Goal: Task Accomplishment & Management: Complete application form

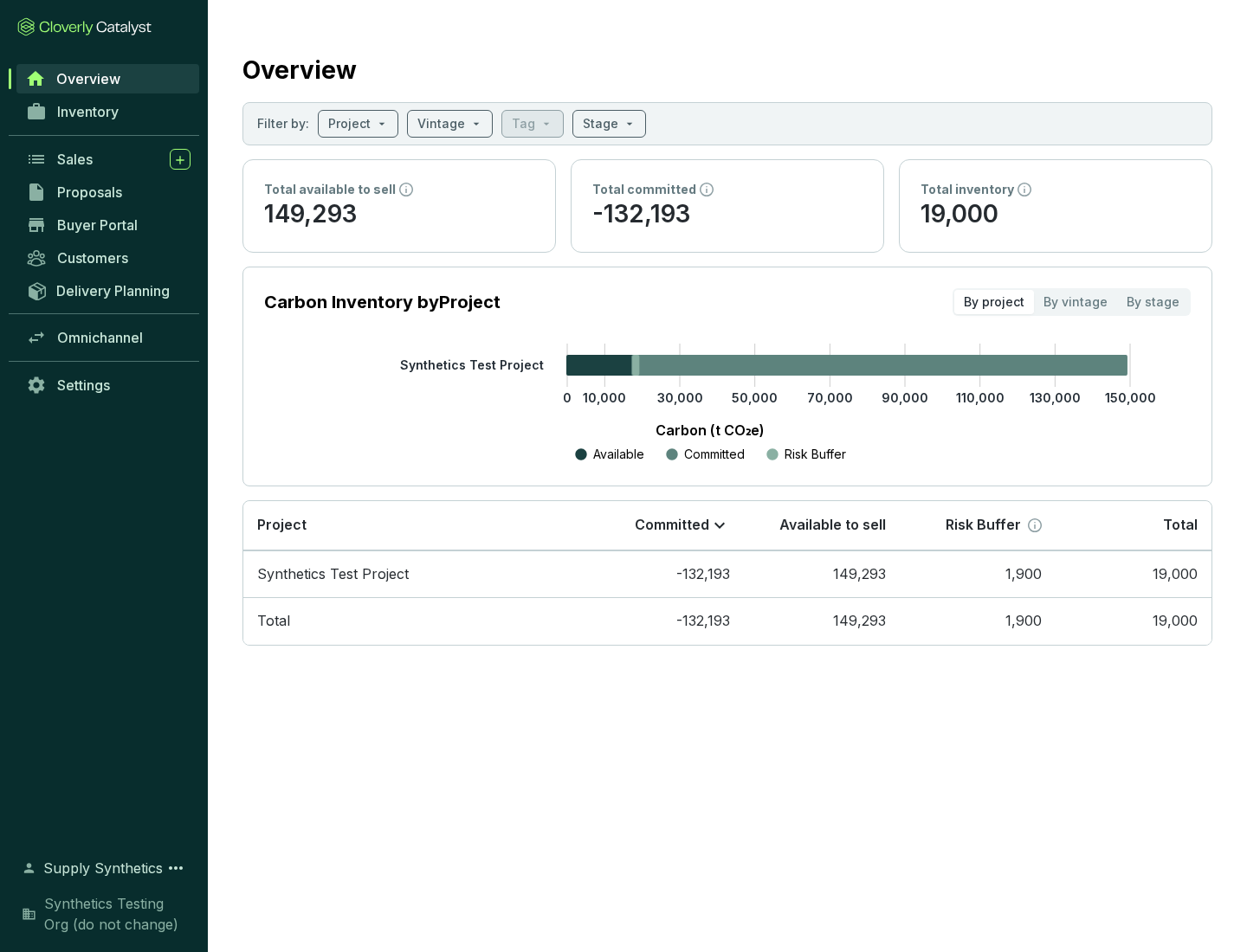
click at [108, 192] on span "Proposals" at bounding box center [89, 192] width 65 height 18
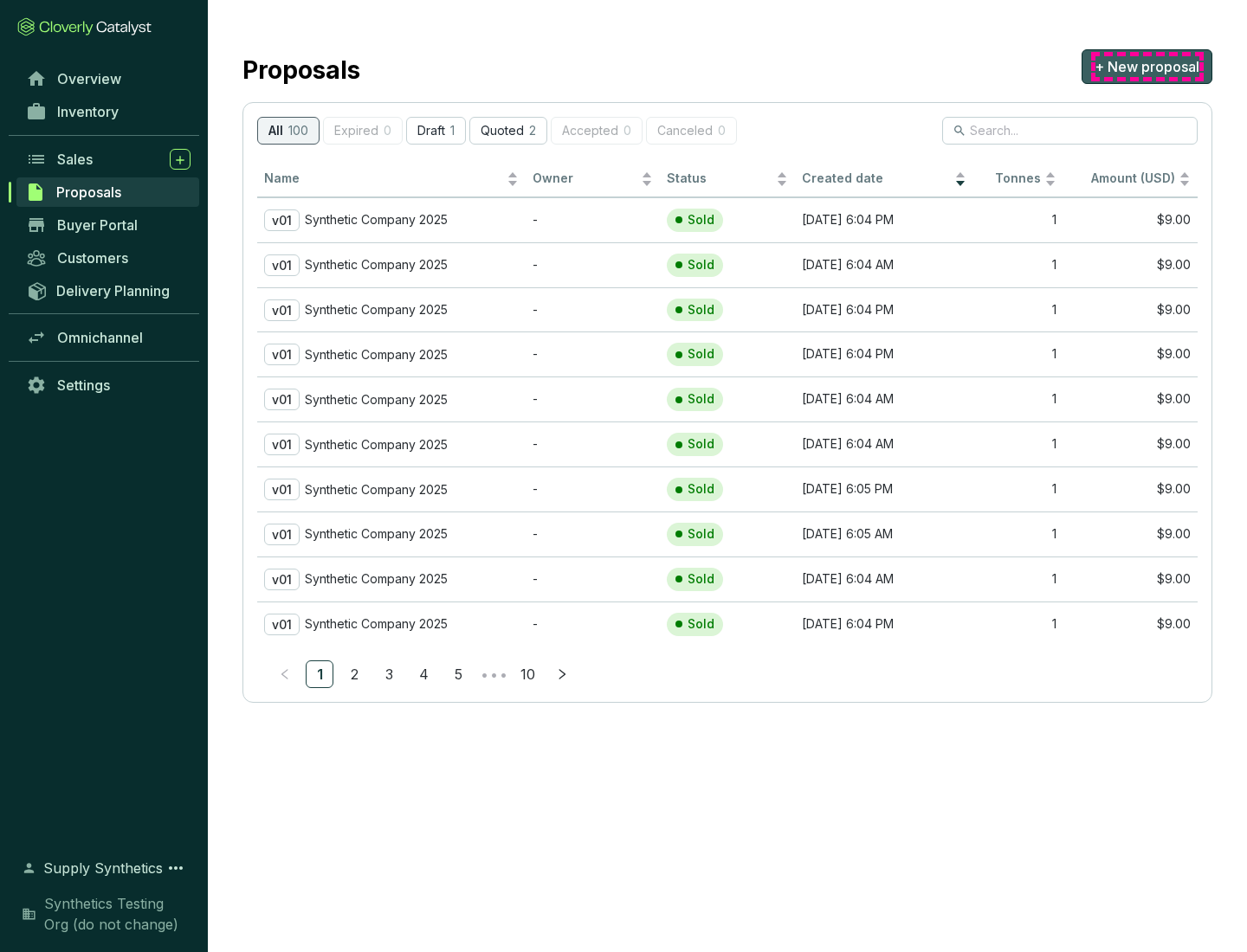
click at [1146, 67] on span "+ New proposal" at bounding box center [1146, 66] width 105 height 21
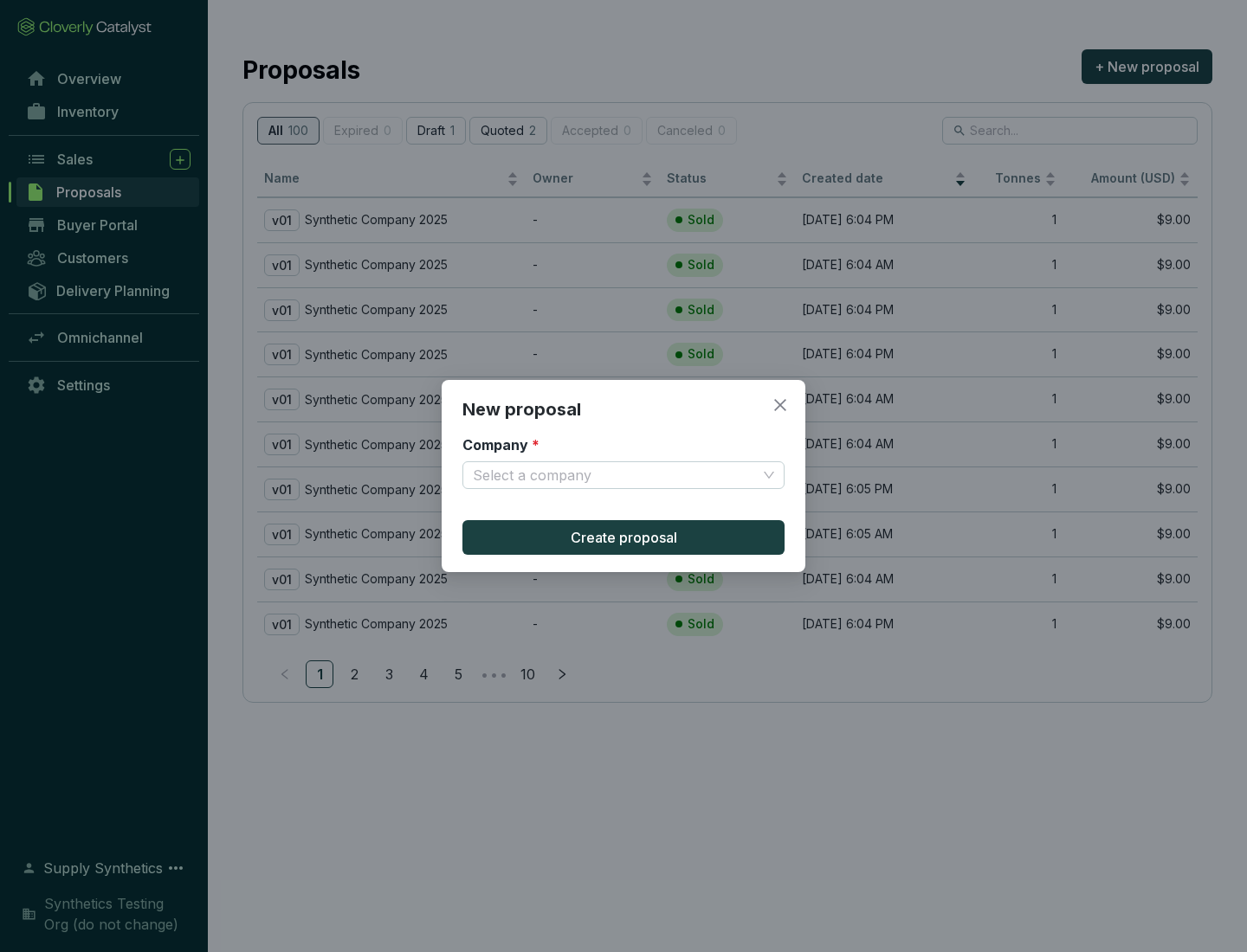
click at [615, 475] on input "Company *" at bounding box center [615, 475] width 284 height 26
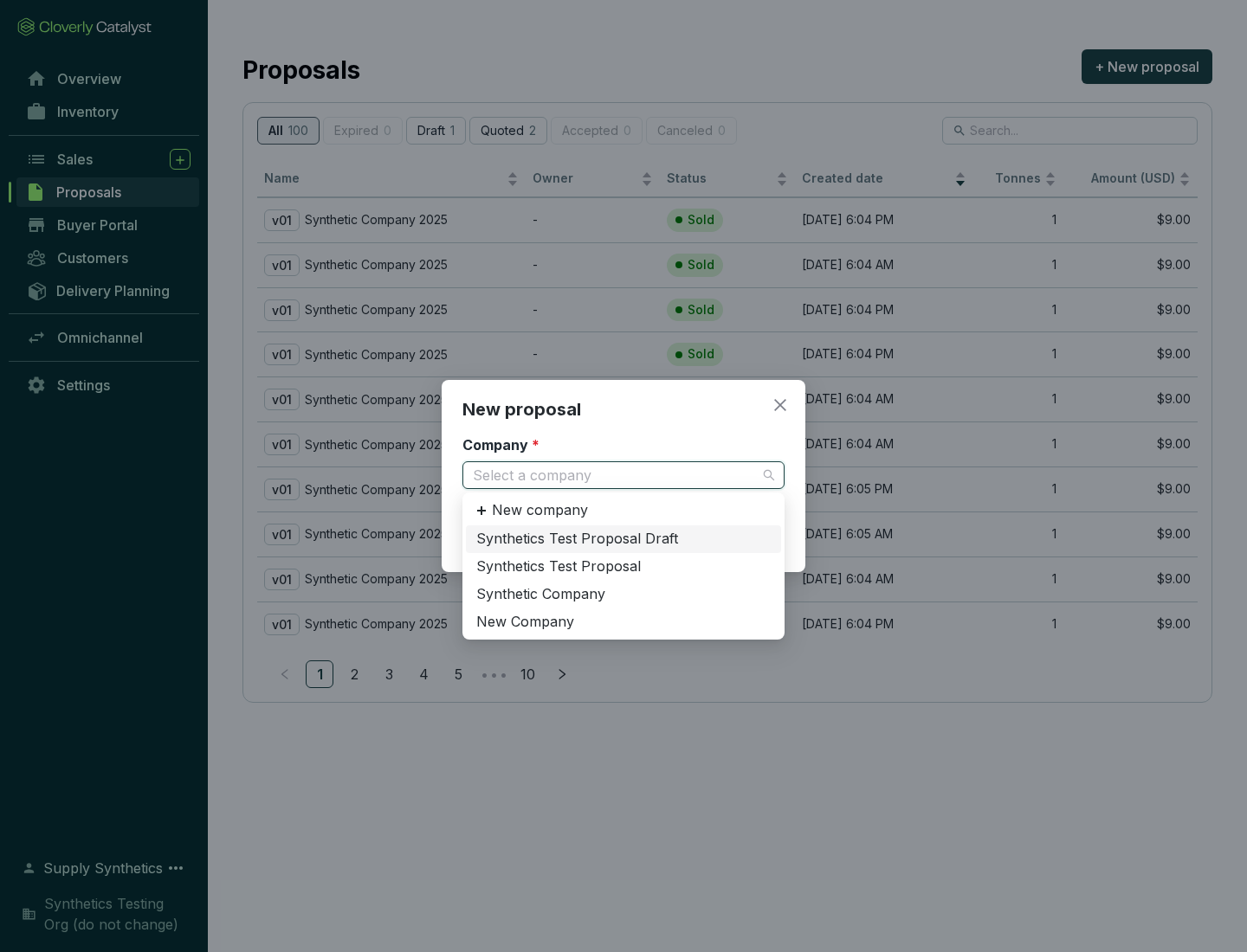
click at [623, 594] on div "Synthetic Company" at bounding box center [623, 595] width 295 height 19
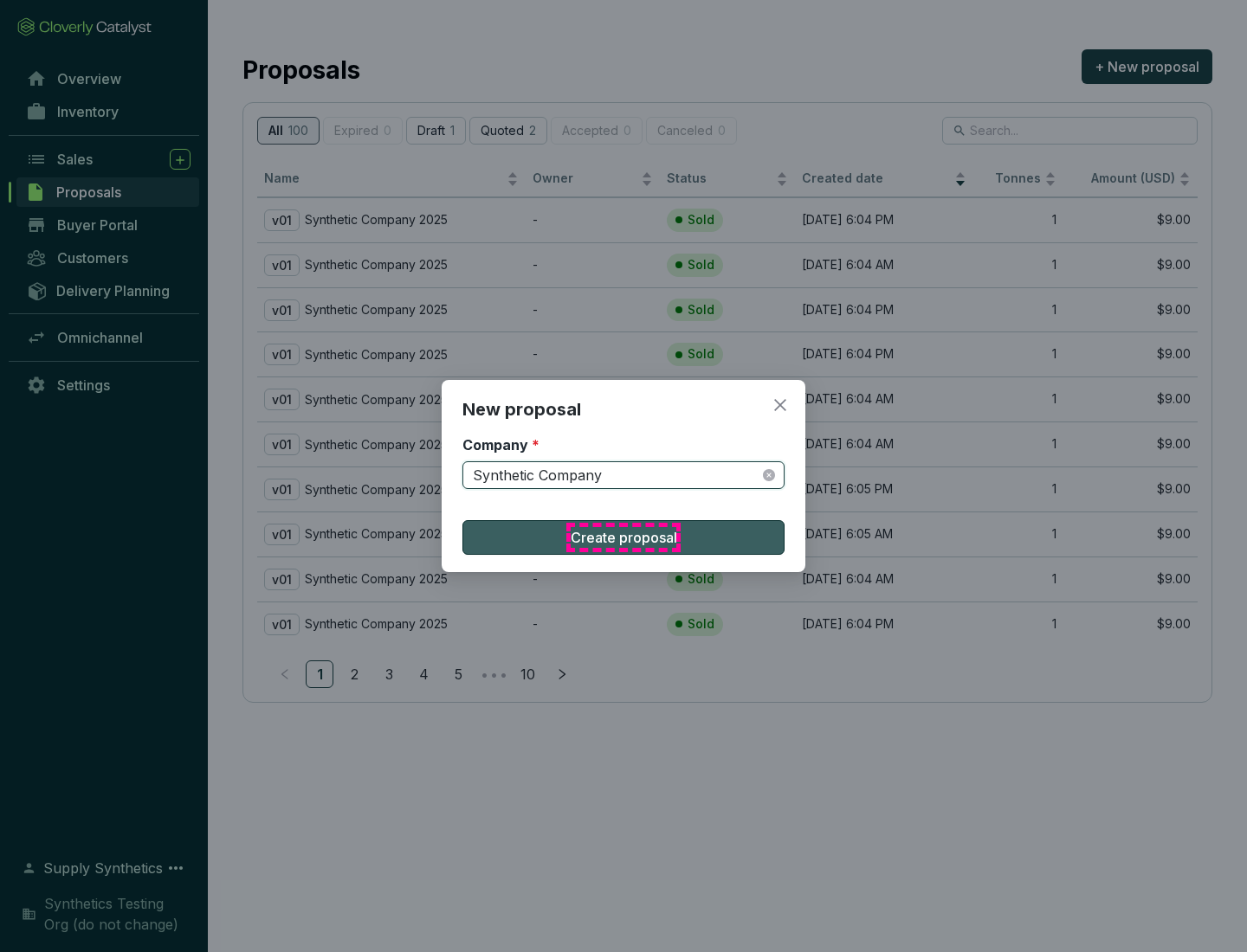
click at [623, 538] on span "Create proposal" at bounding box center [624, 537] width 107 height 21
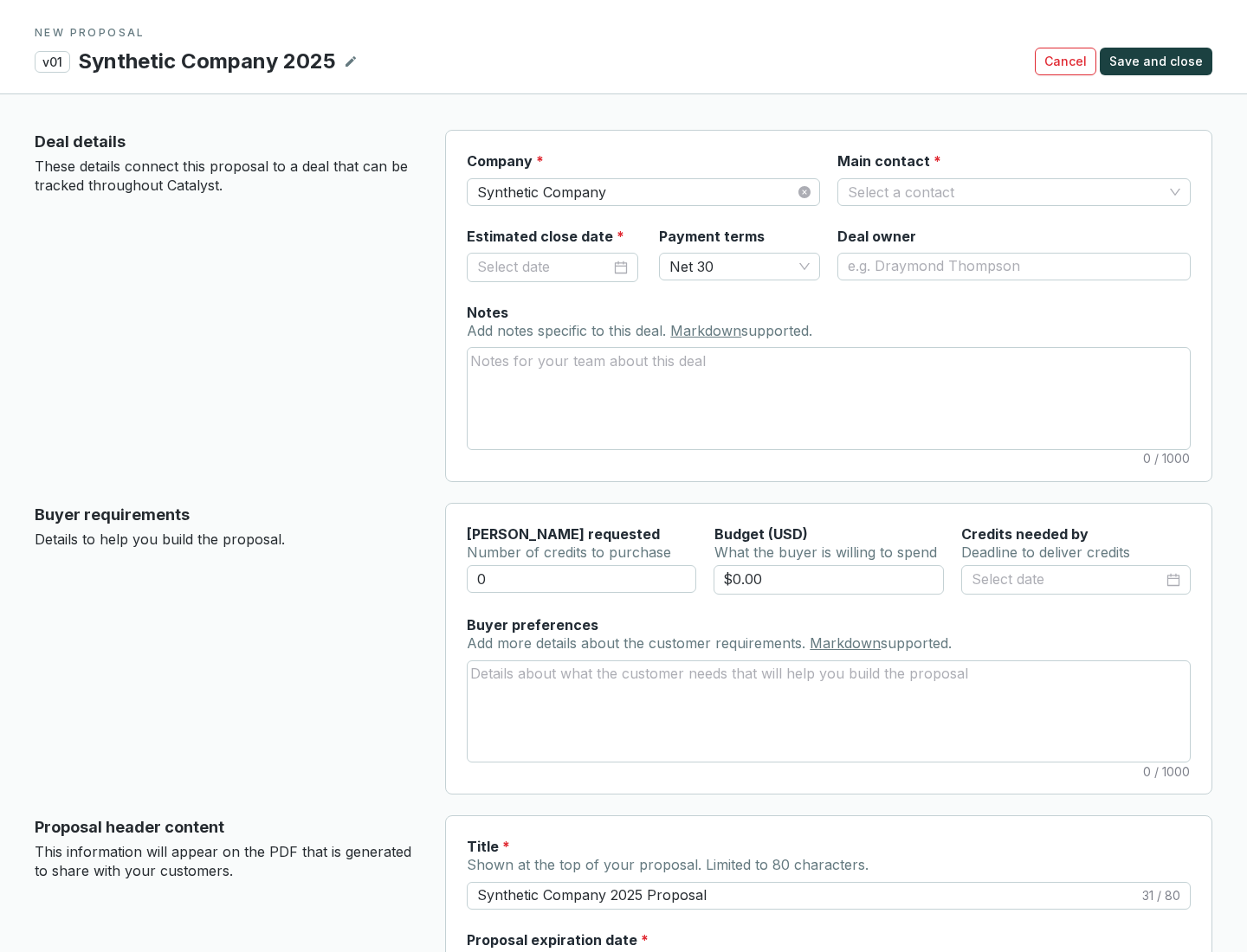
click at [1005, 191] on input "Main contact *" at bounding box center [1005, 192] width 315 height 26
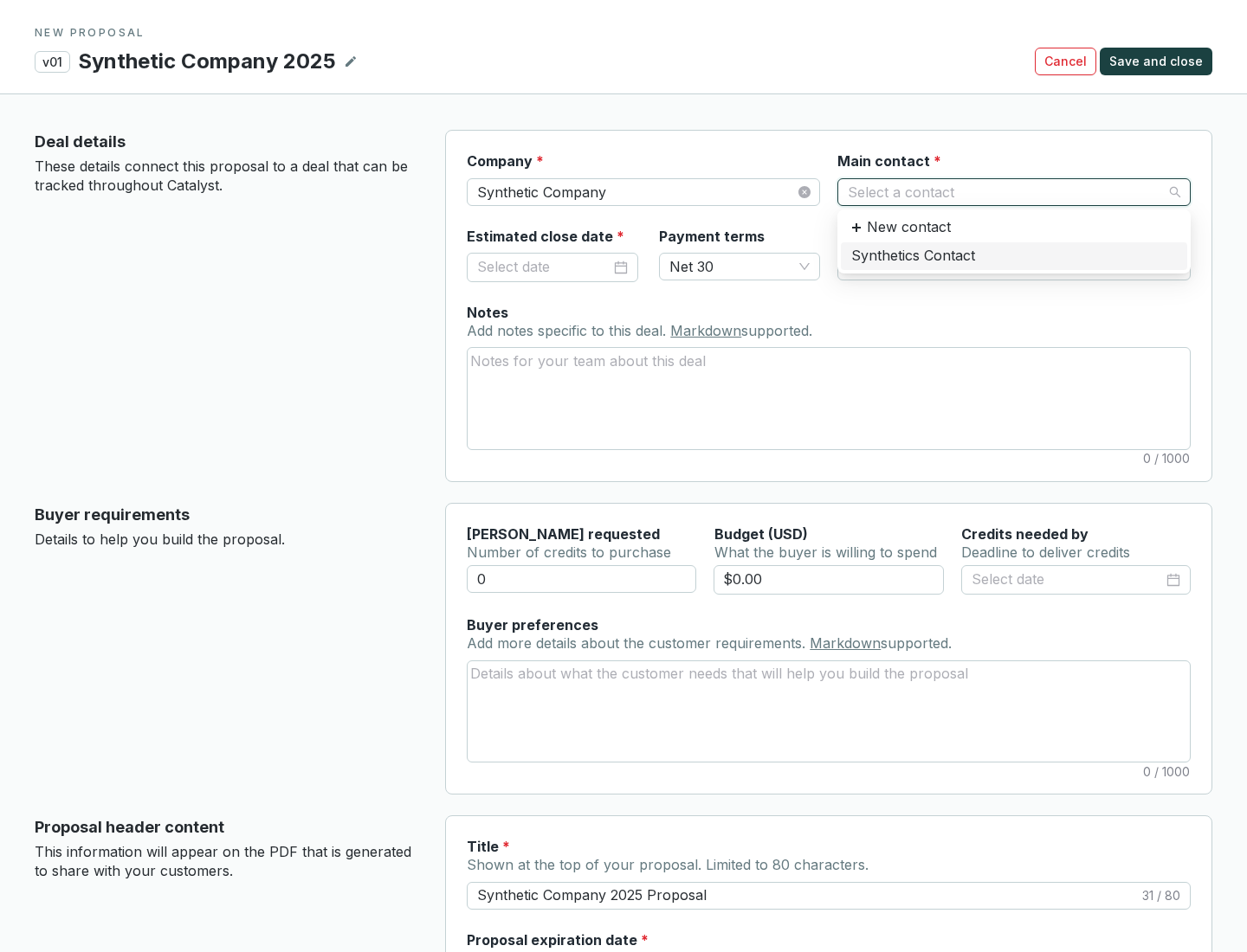
click at [1013, 256] on div "Synthetics Contact" at bounding box center [1014, 256] width 325 height 19
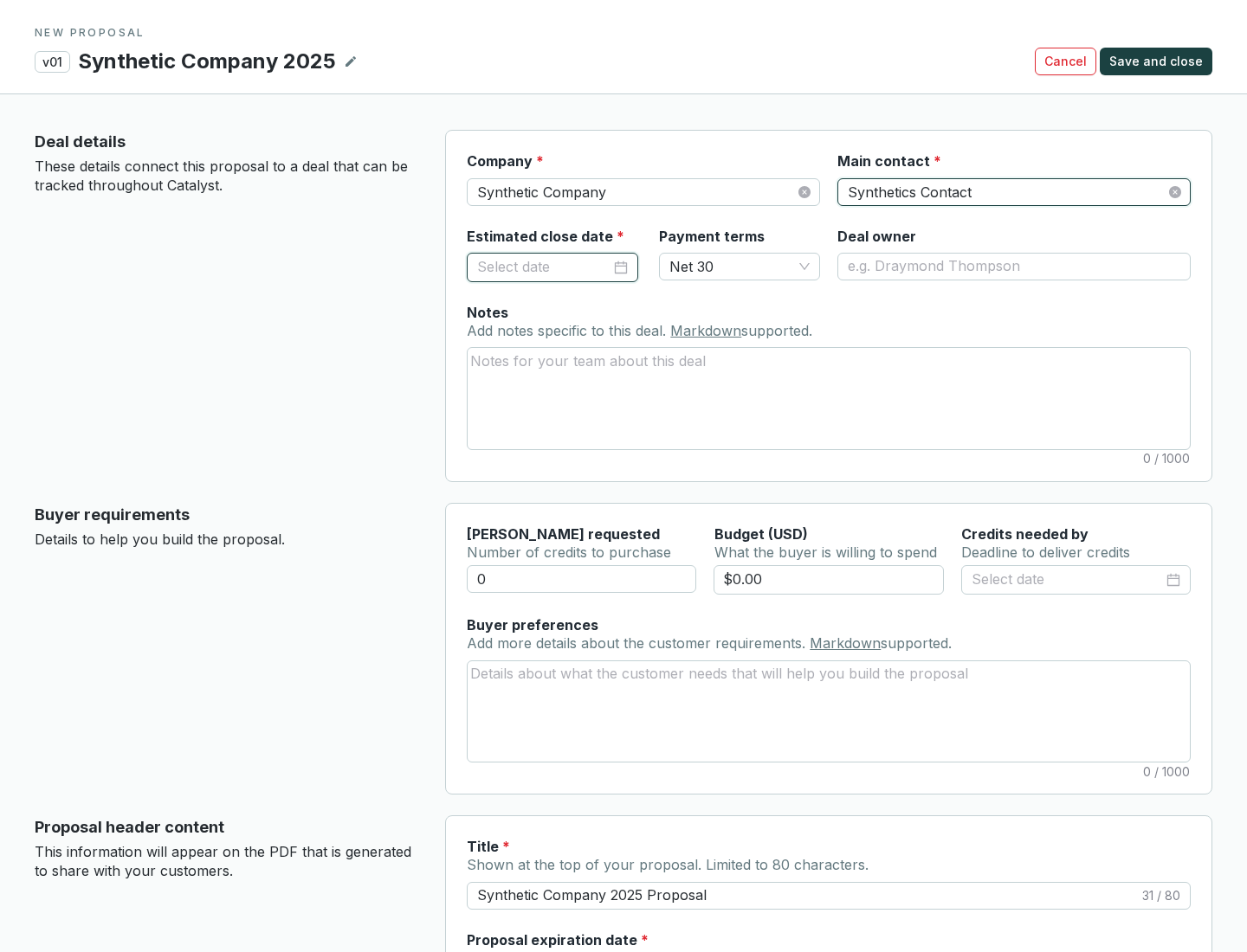
click at [544, 266] on input "Estimated close date *" at bounding box center [544, 267] width 133 height 23
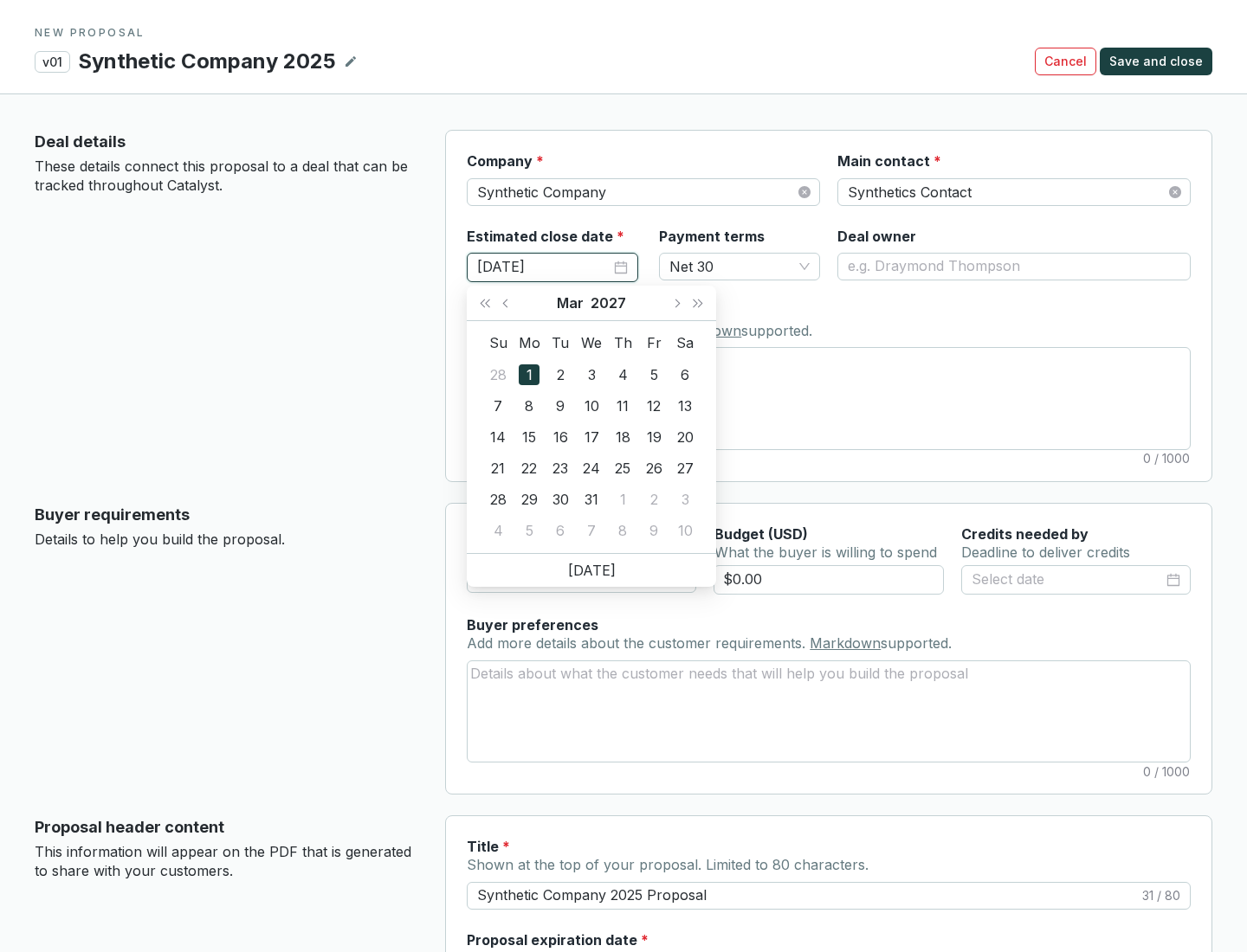
type input "[DATE]"
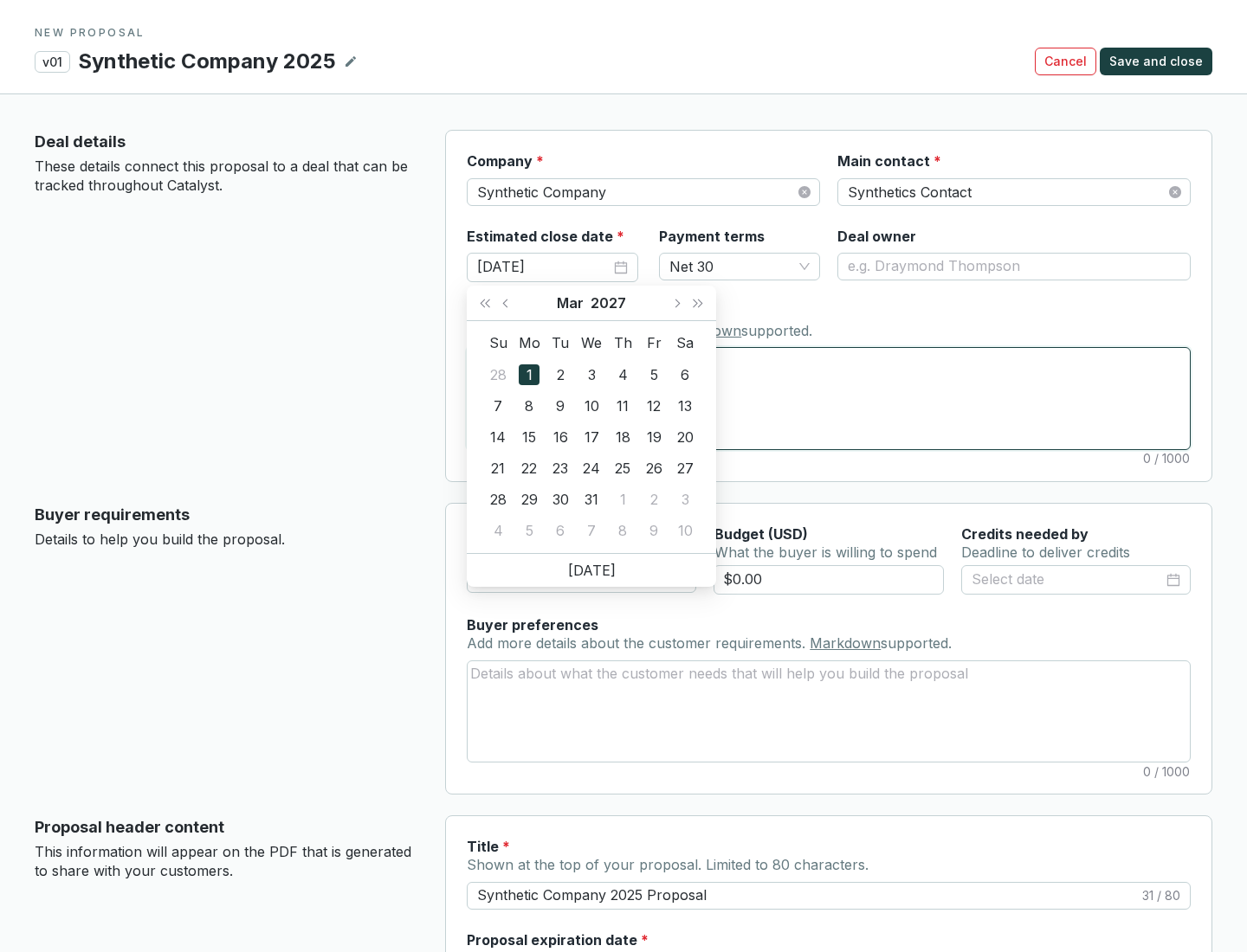
click at [829, 399] on textarea "Notes Add notes specific to this deal. Markdown supported." at bounding box center [828, 398] width 722 height 101
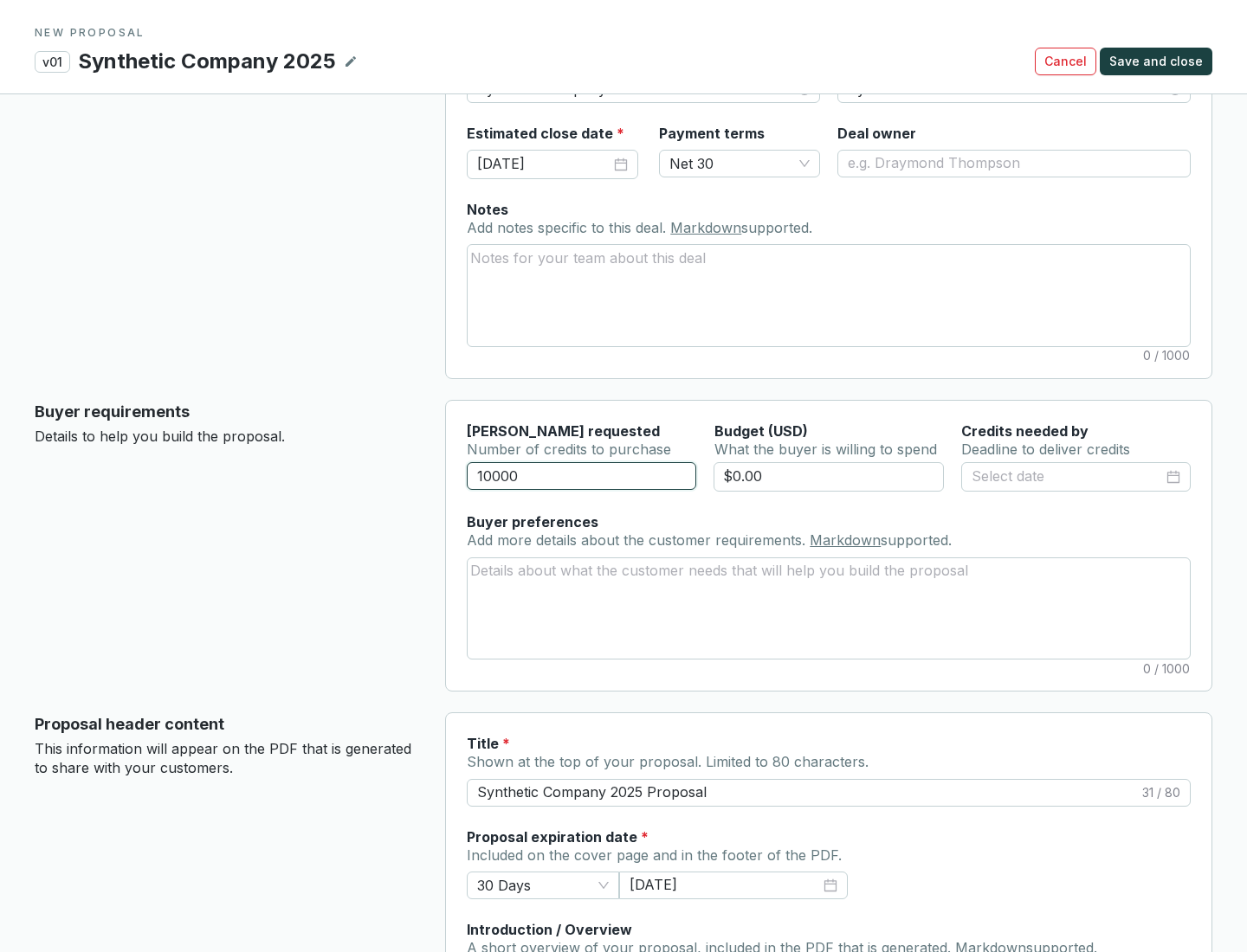
scroll to position [104, 0]
type input "10000"
type input "$0.00"
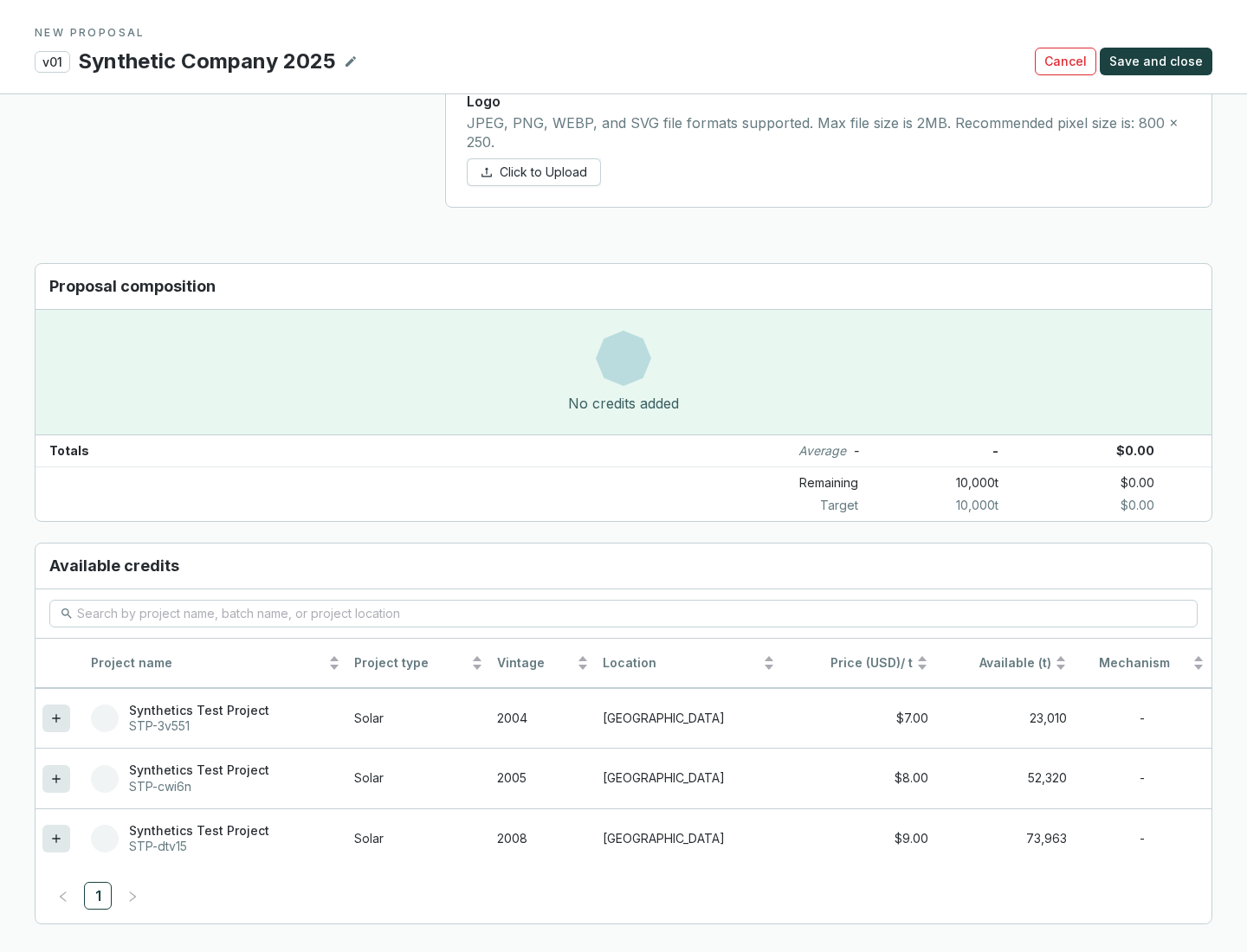
click at [56, 839] on icon at bounding box center [56, 838] width 8 height 8
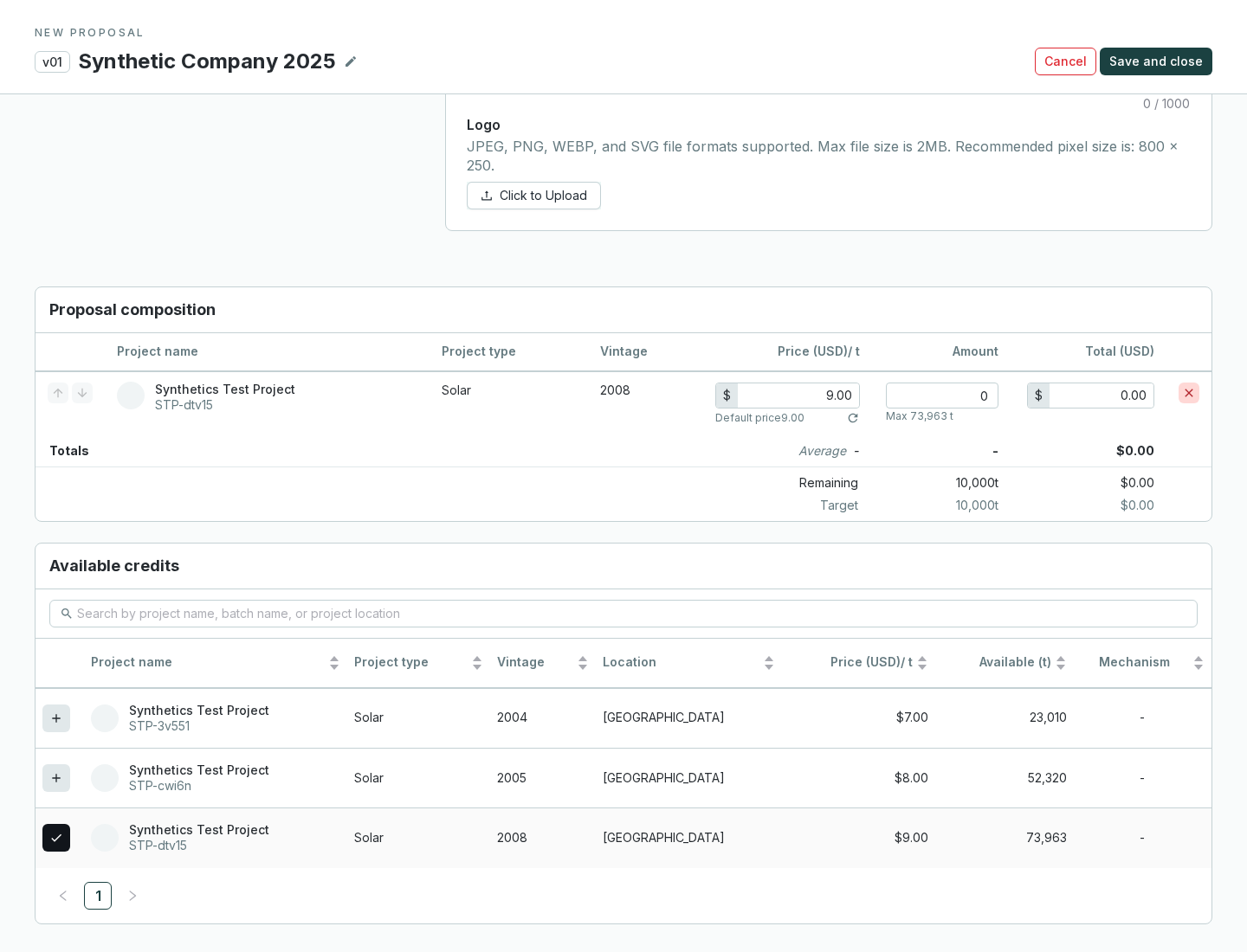
scroll to position [996, 0]
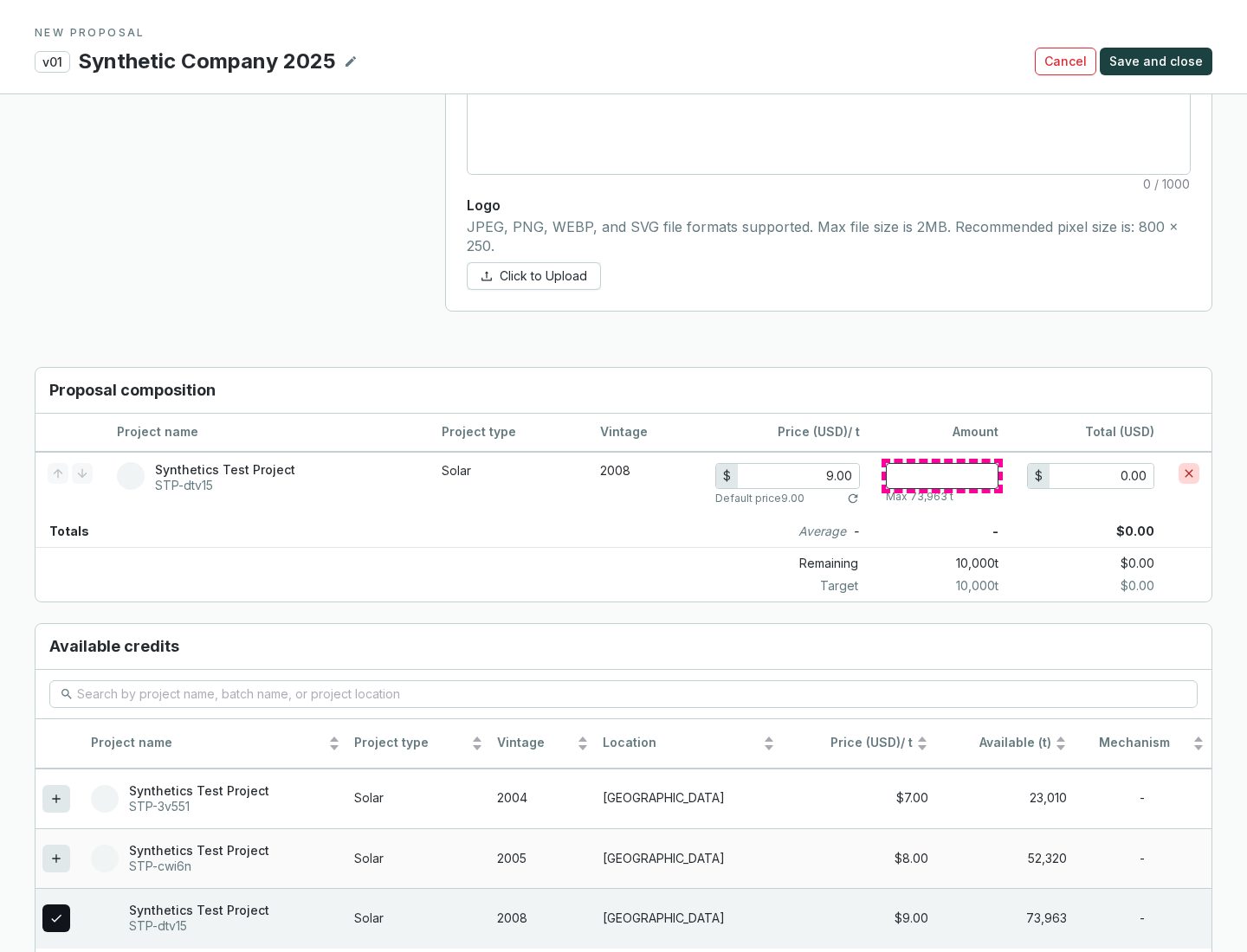
type input "1"
type input "9.00"
type input "1"
click at [1159, 62] on span "Save and close" at bounding box center [1155, 62] width 93 height 18
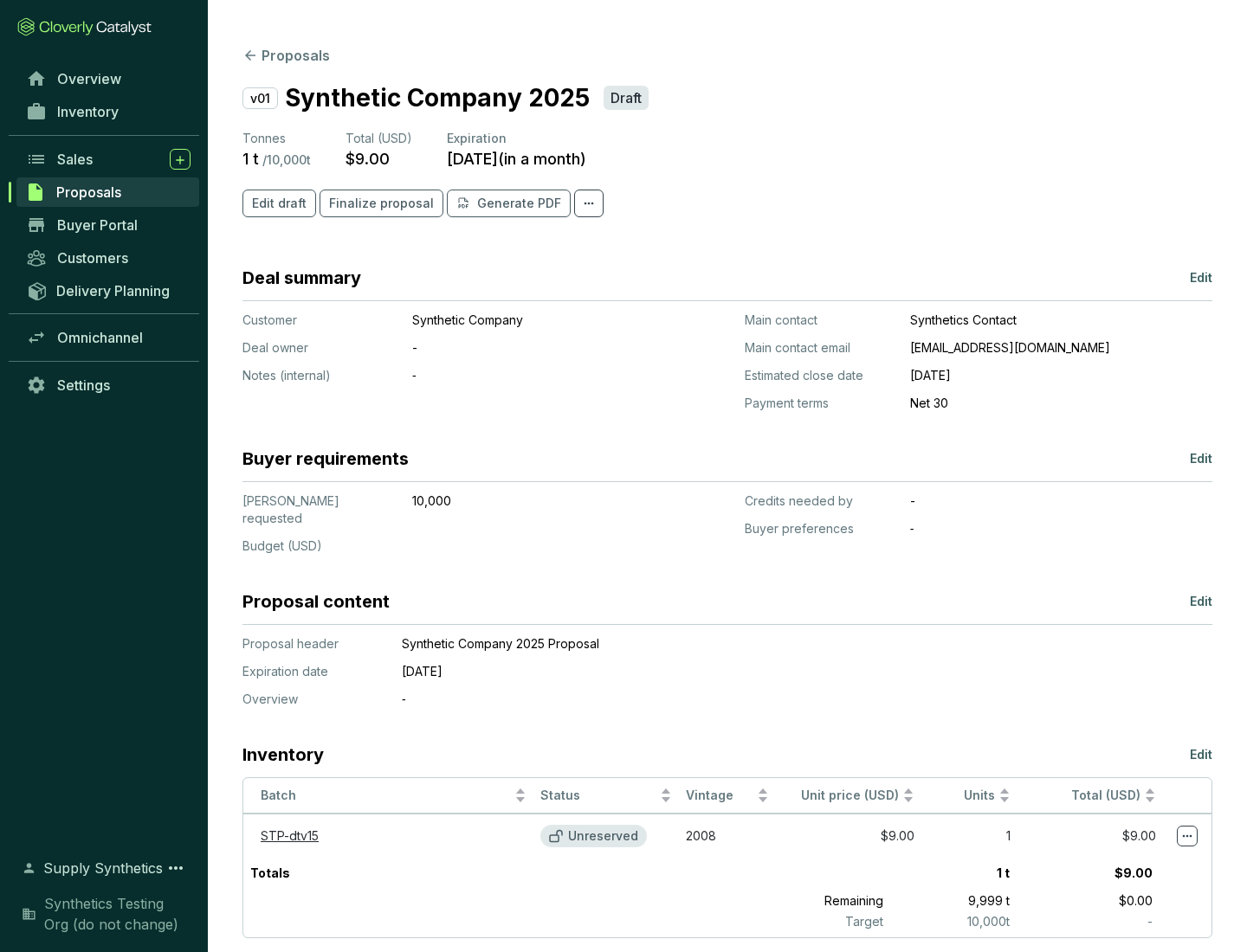
click at [376, 204] on span "Finalize proposal" at bounding box center [381, 204] width 105 height 18
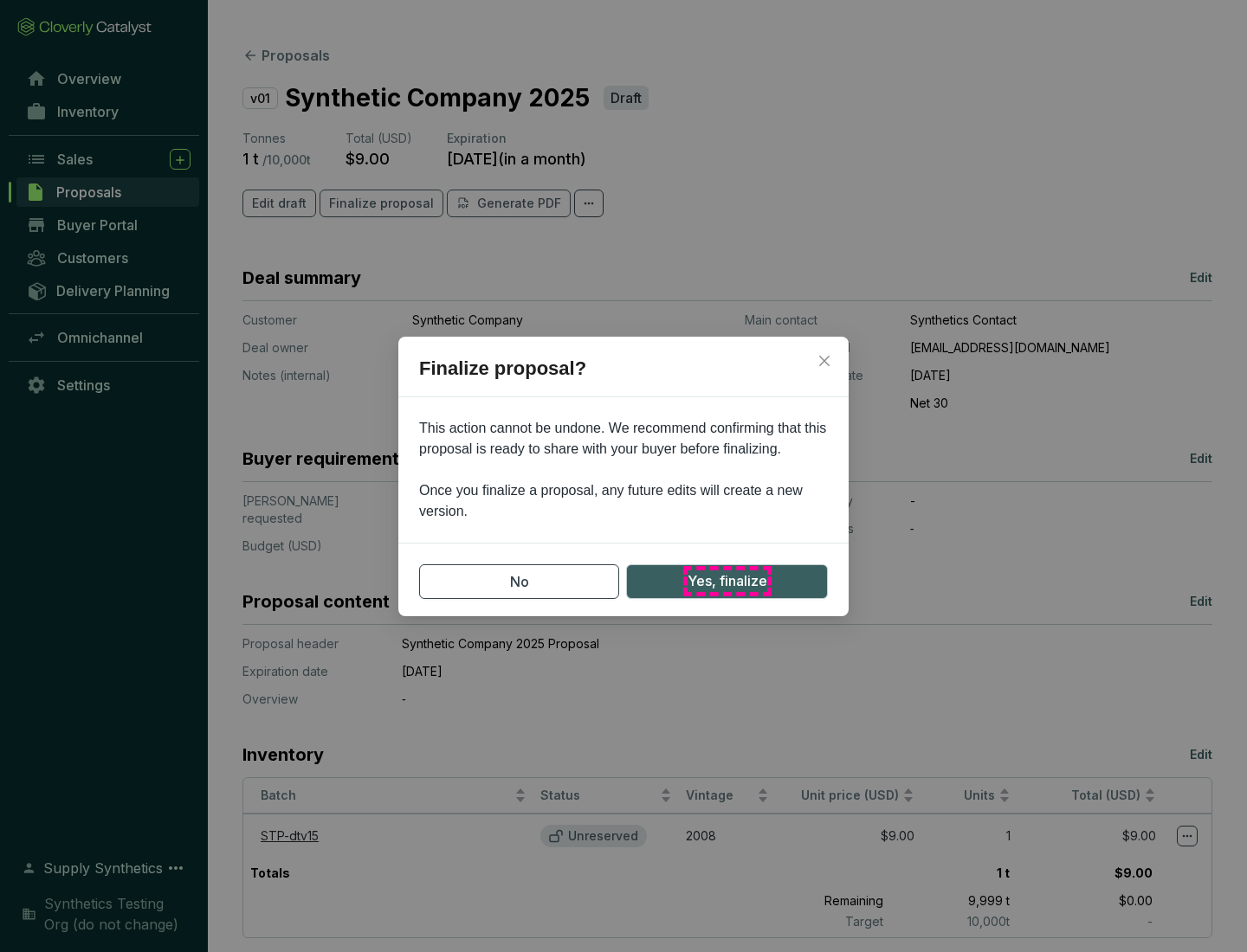
click at [727, 581] on span "Yes, finalize" at bounding box center [727, 582] width 79 height 22
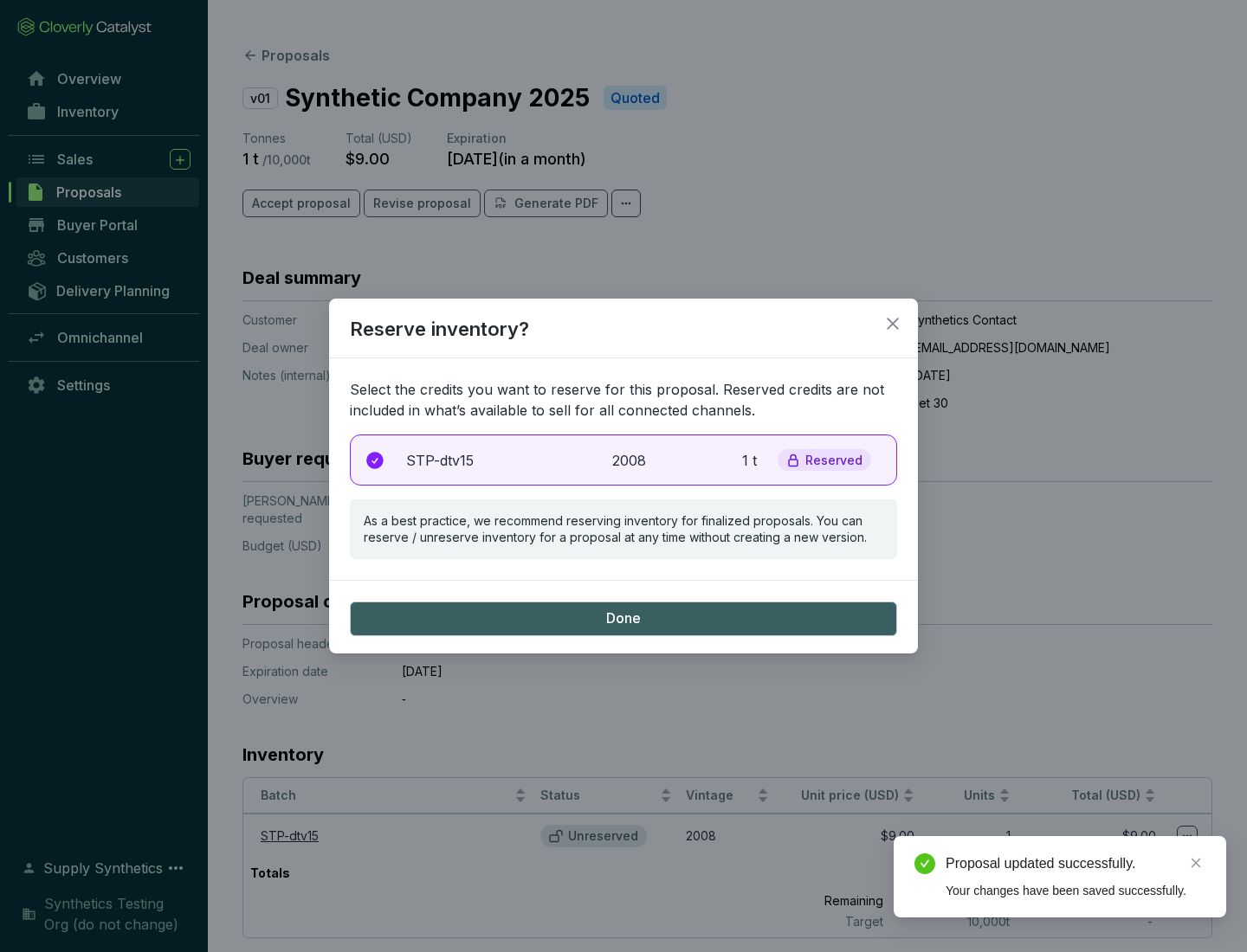
click at [623, 459] on p "2008" at bounding box center [631, 460] width 38 height 21
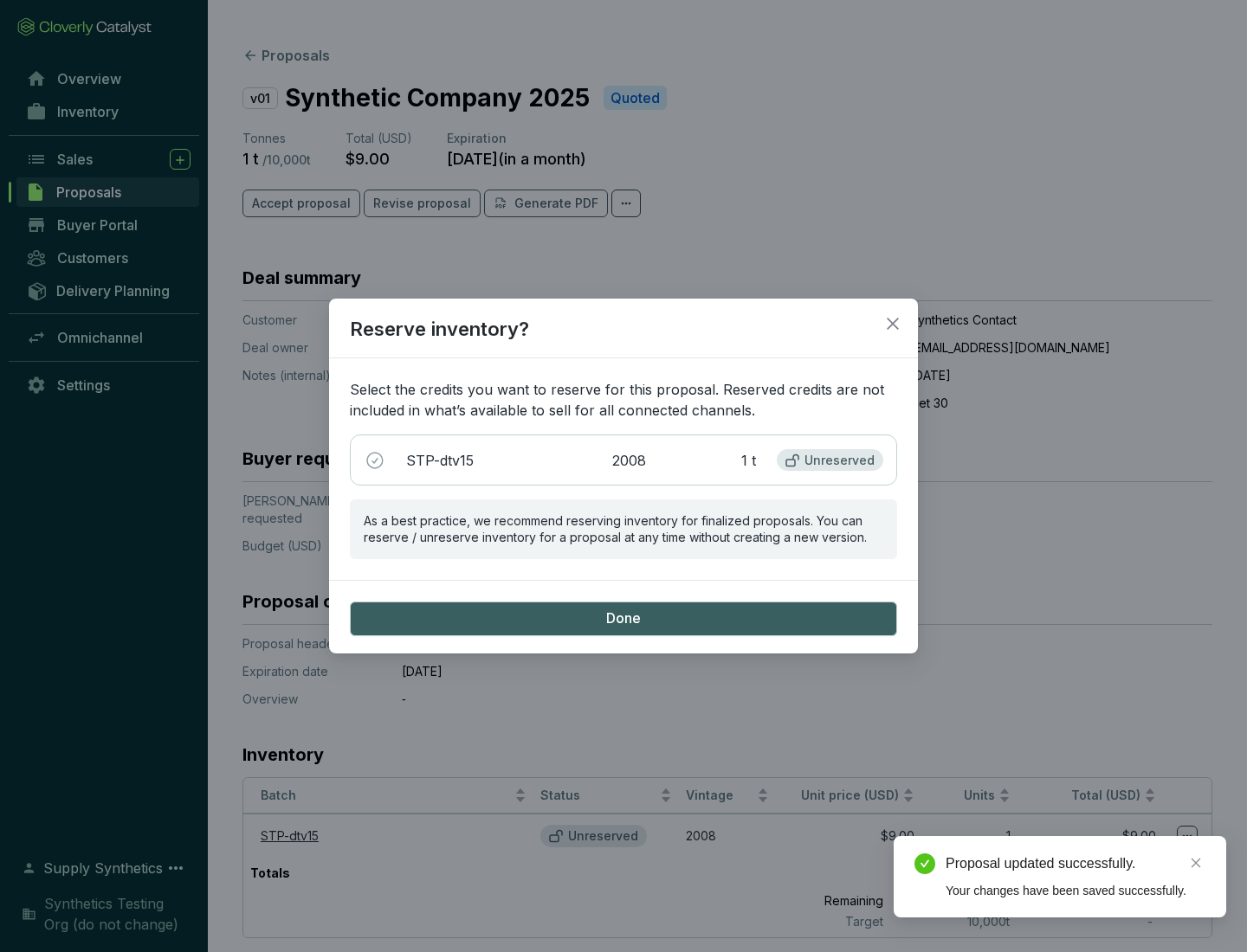
click at [623, 618] on span "Done" at bounding box center [623, 618] width 34 height 19
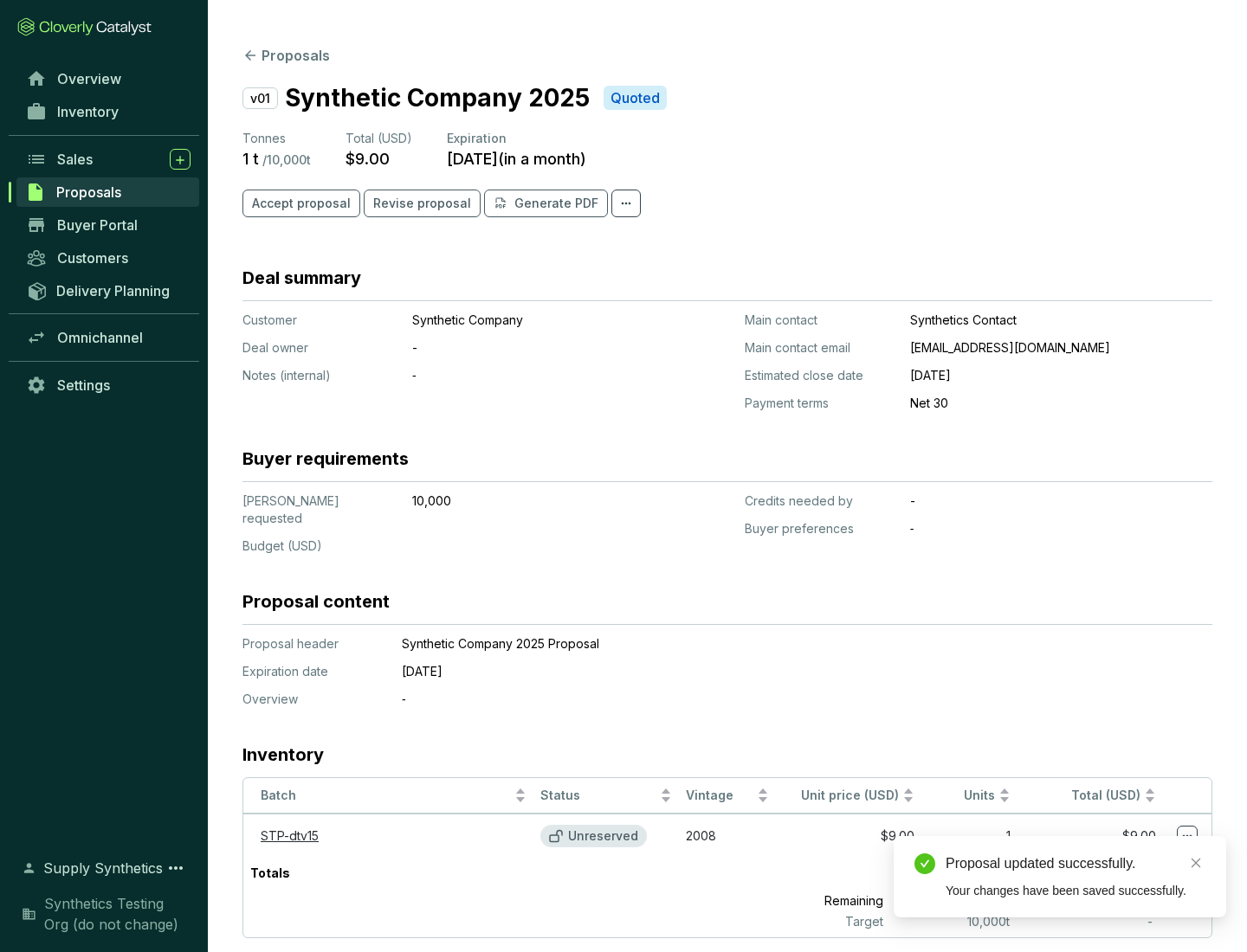
click at [1076, 864] on div "Proposal updated successfully." at bounding box center [1075, 864] width 260 height 21
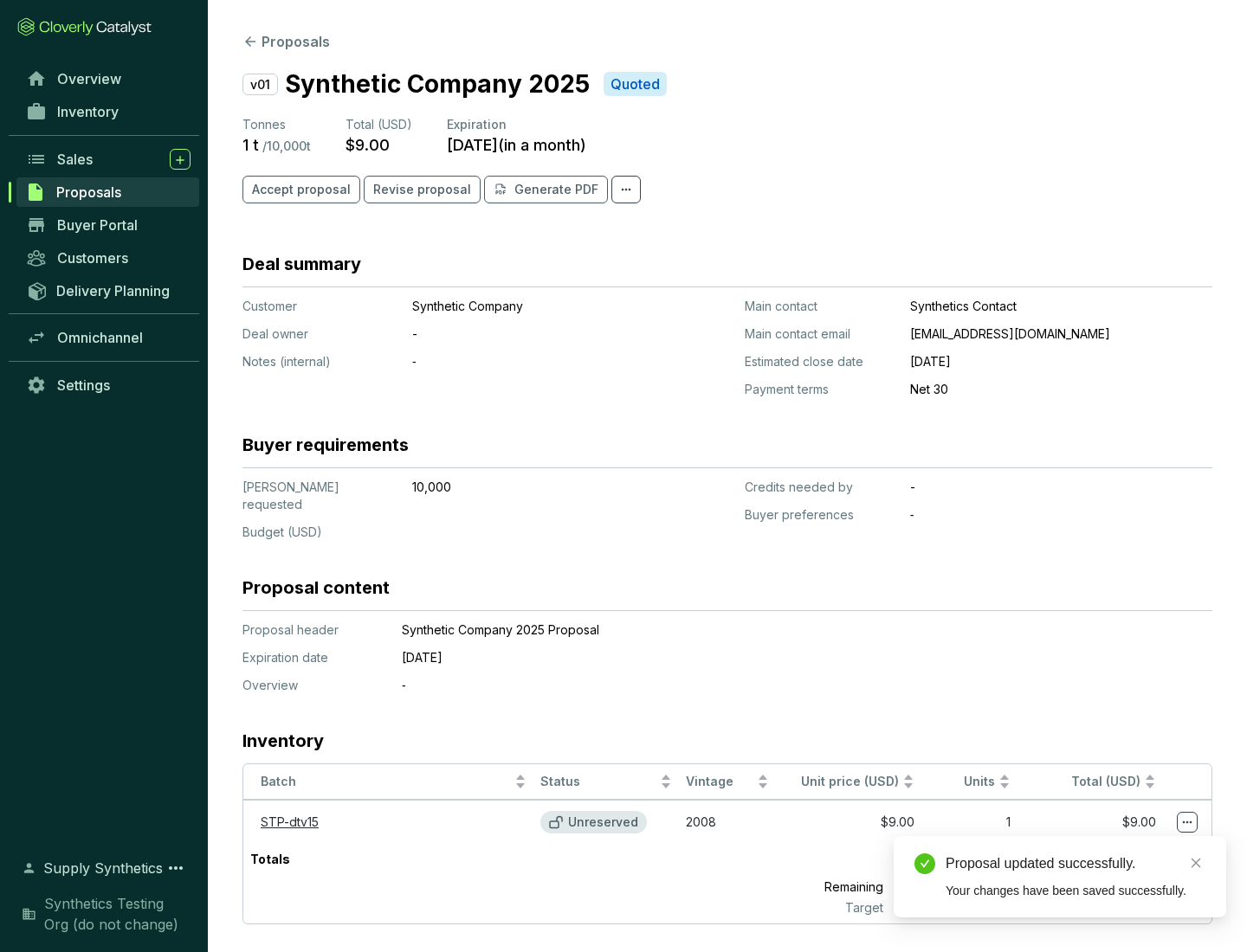
click at [1187, 822] on icon at bounding box center [1188, 823] width 10 height 3
click at [1134, 844] on div "Proposal updated successfully. Your changes have been saved successfully." at bounding box center [1059, 877] width 332 height 81
click at [1076, 864] on div "Proposal updated successfully." at bounding box center [1075, 864] width 260 height 21
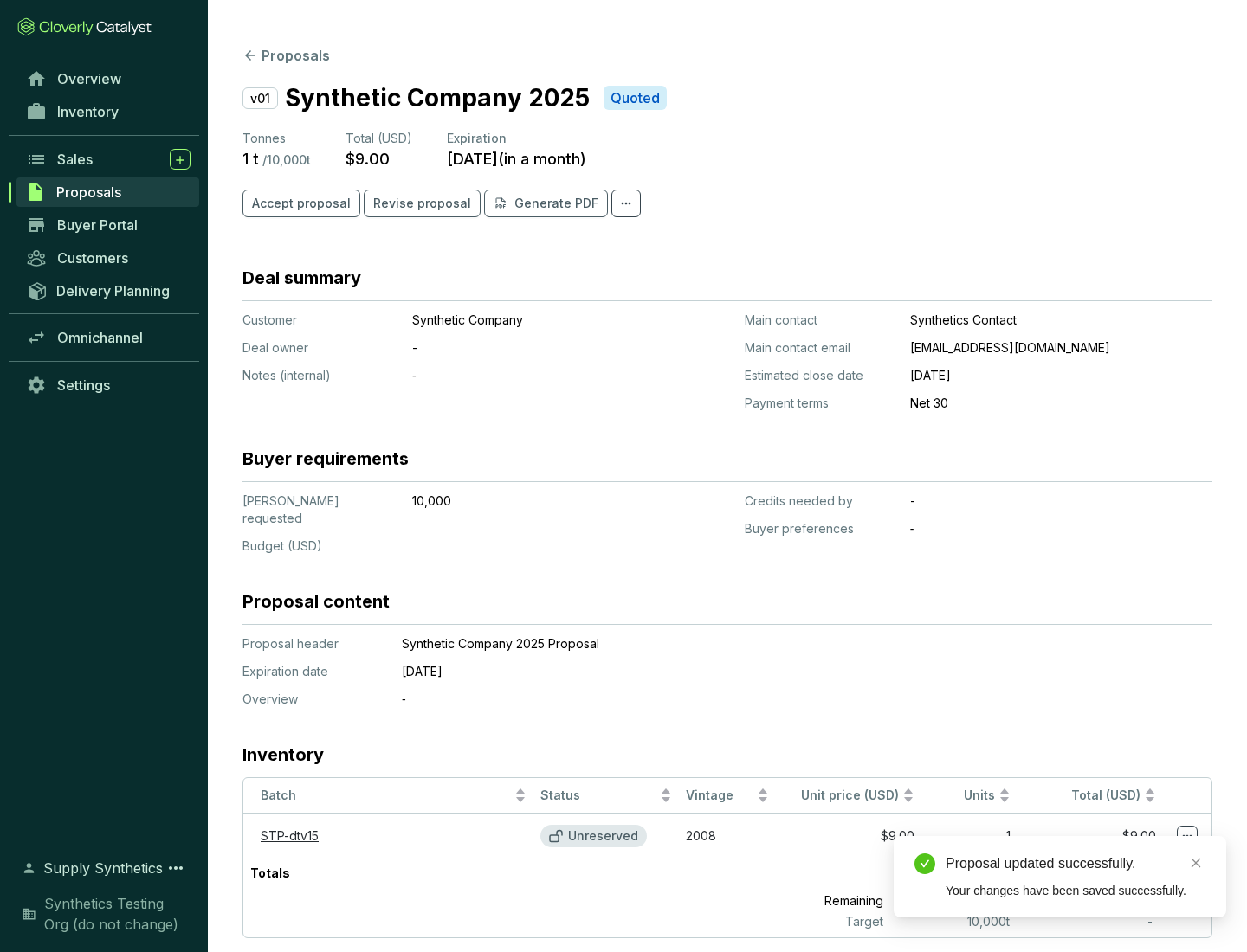
click at [299, 204] on span "Accept proposal" at bounding box center [301, 204] width 99 height 18
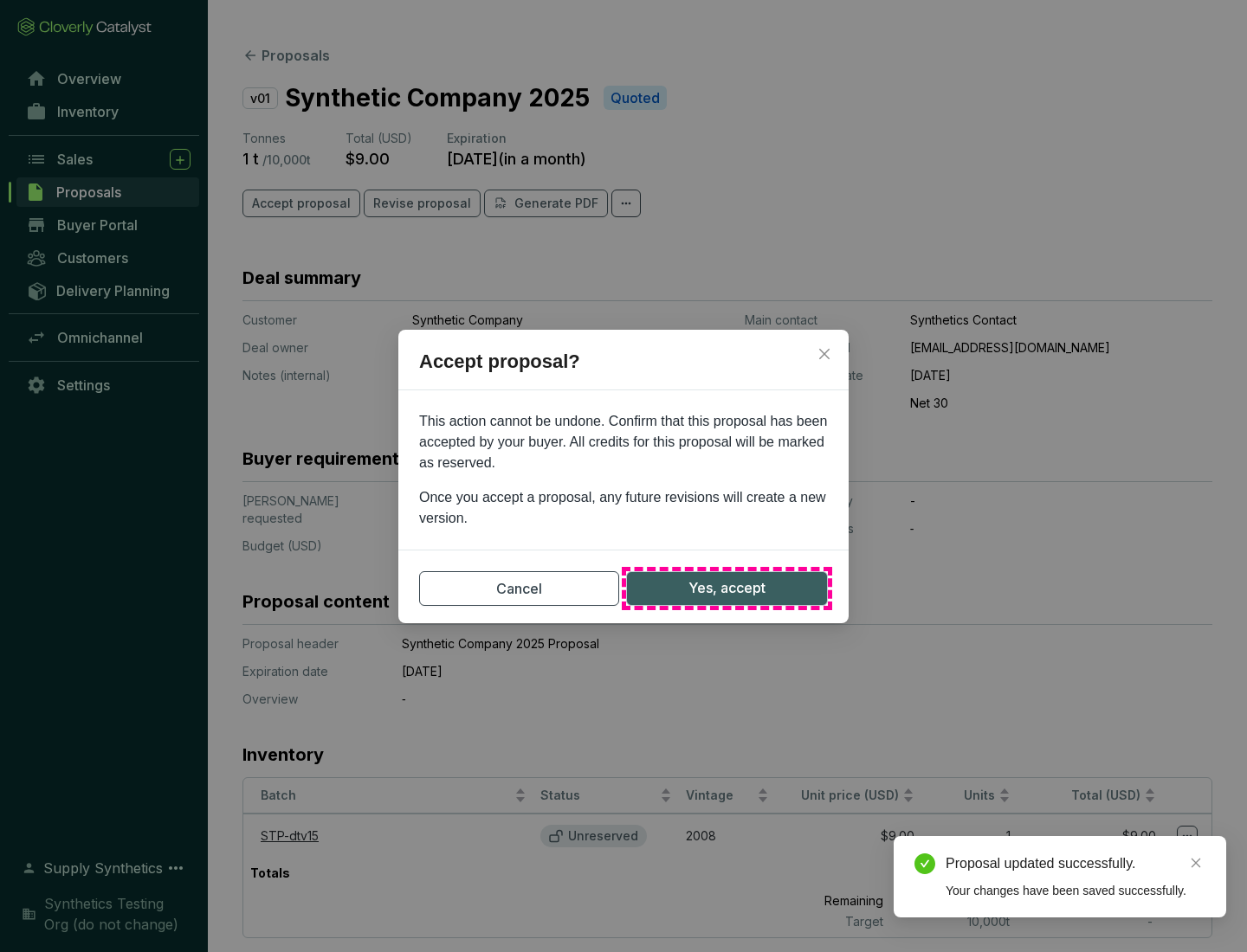
click at [727, 588] on span "Yes, accept" at bounding box center [727, 589] width 77 height 22
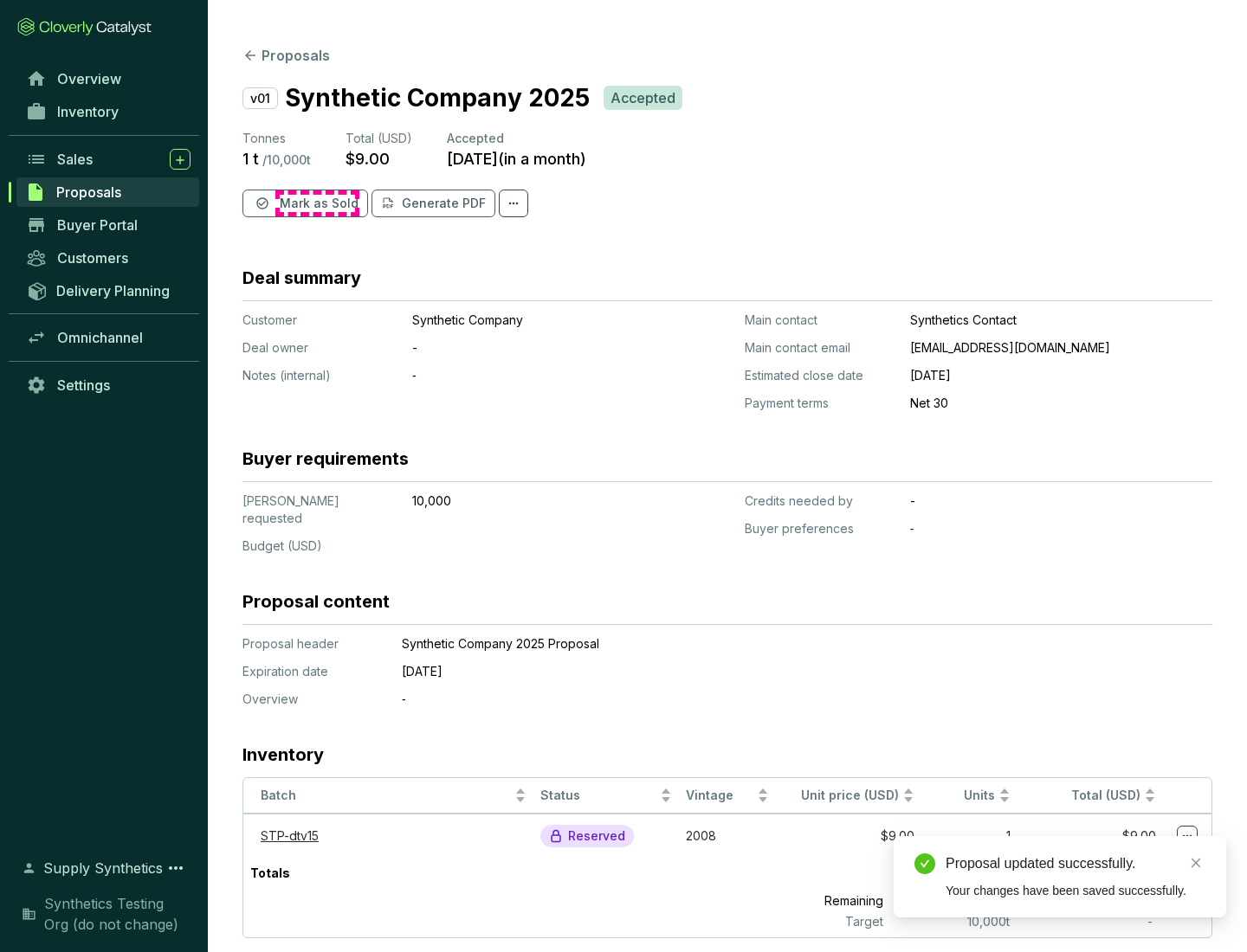
click at [317, 204] on span "Mark as Sold" at bounding box center [319, 204] width 78 height 18
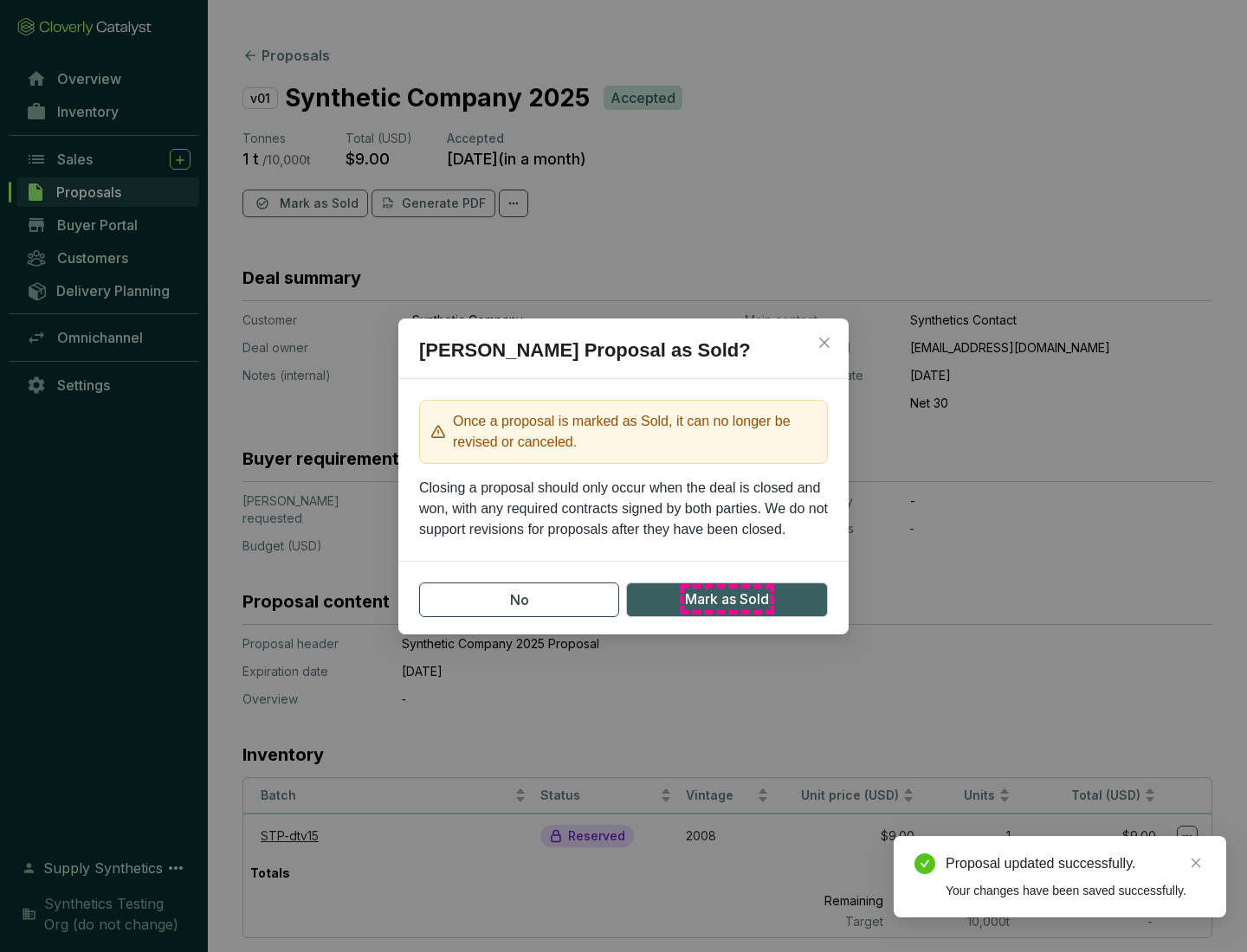
click at [727, 599] on span "Mark as Sold" at bounding box center [727, 599] width 84 height 22
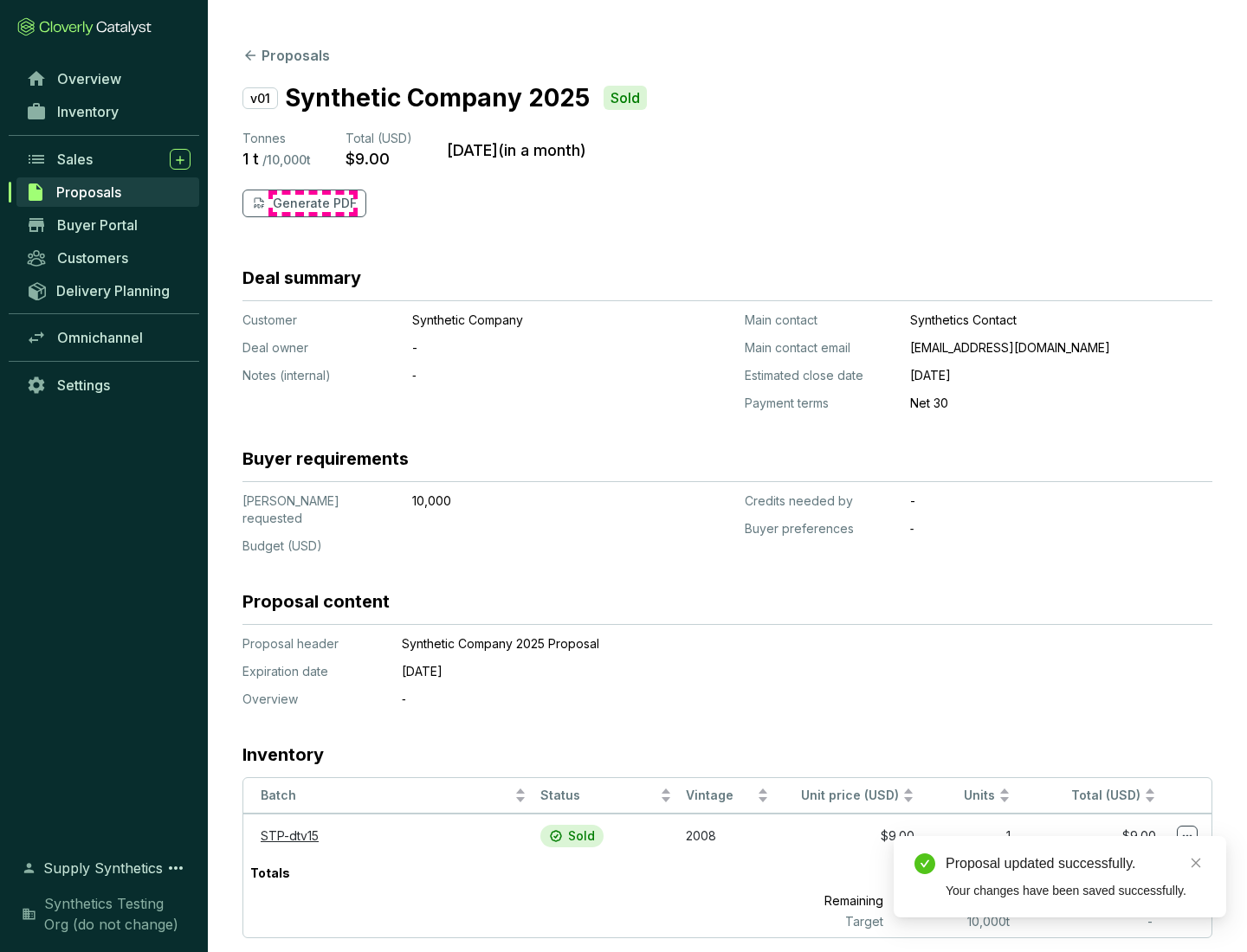
click at [312, 204] on p "Generate PDF" at bounding box center [314, 204] width 84 height 18
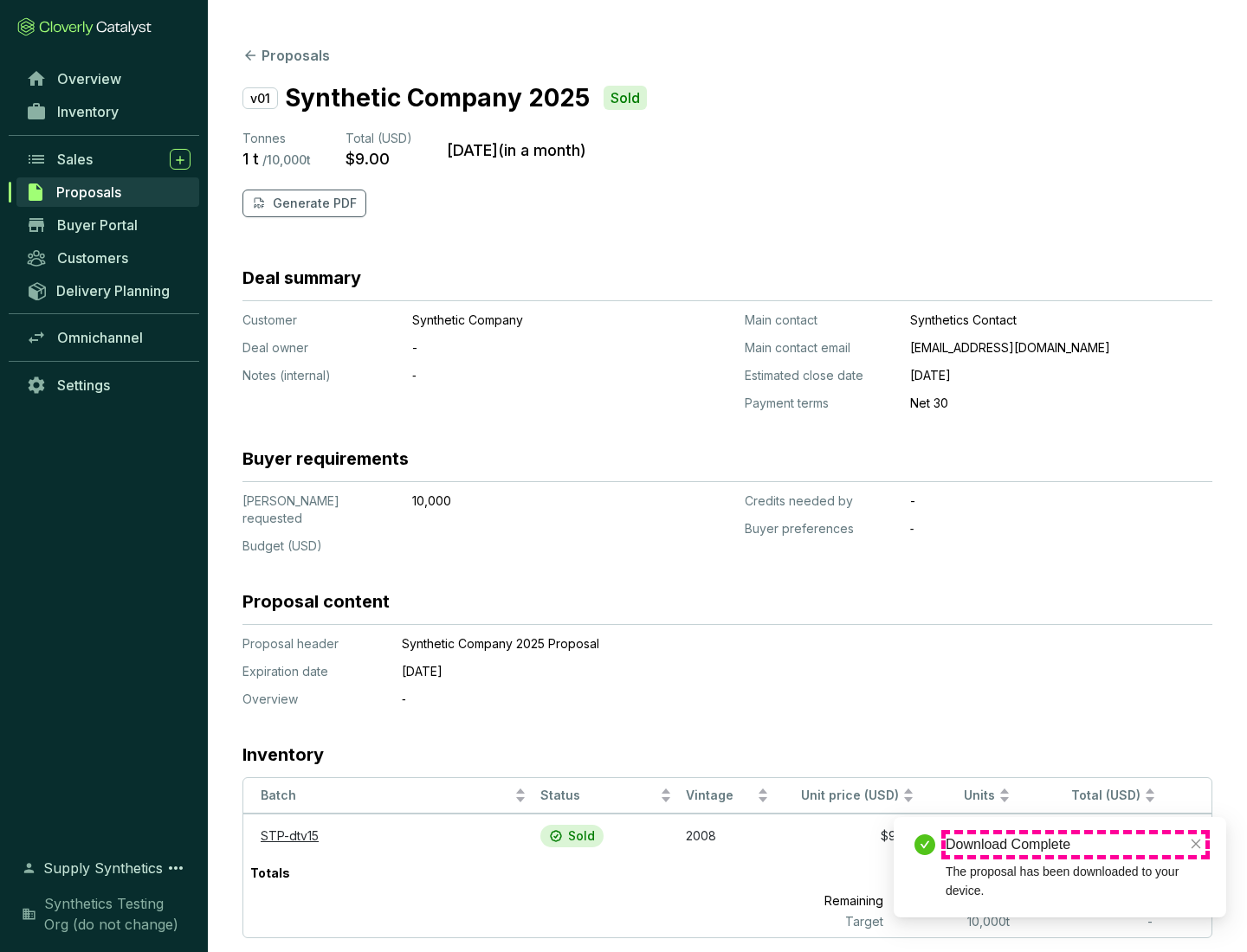
click at [1076, 845] on div "Download Complete" at bounding box center [1075, 844] width 260 height 21
